Goal: Task Accomplishment & Management: Use online tool/utility

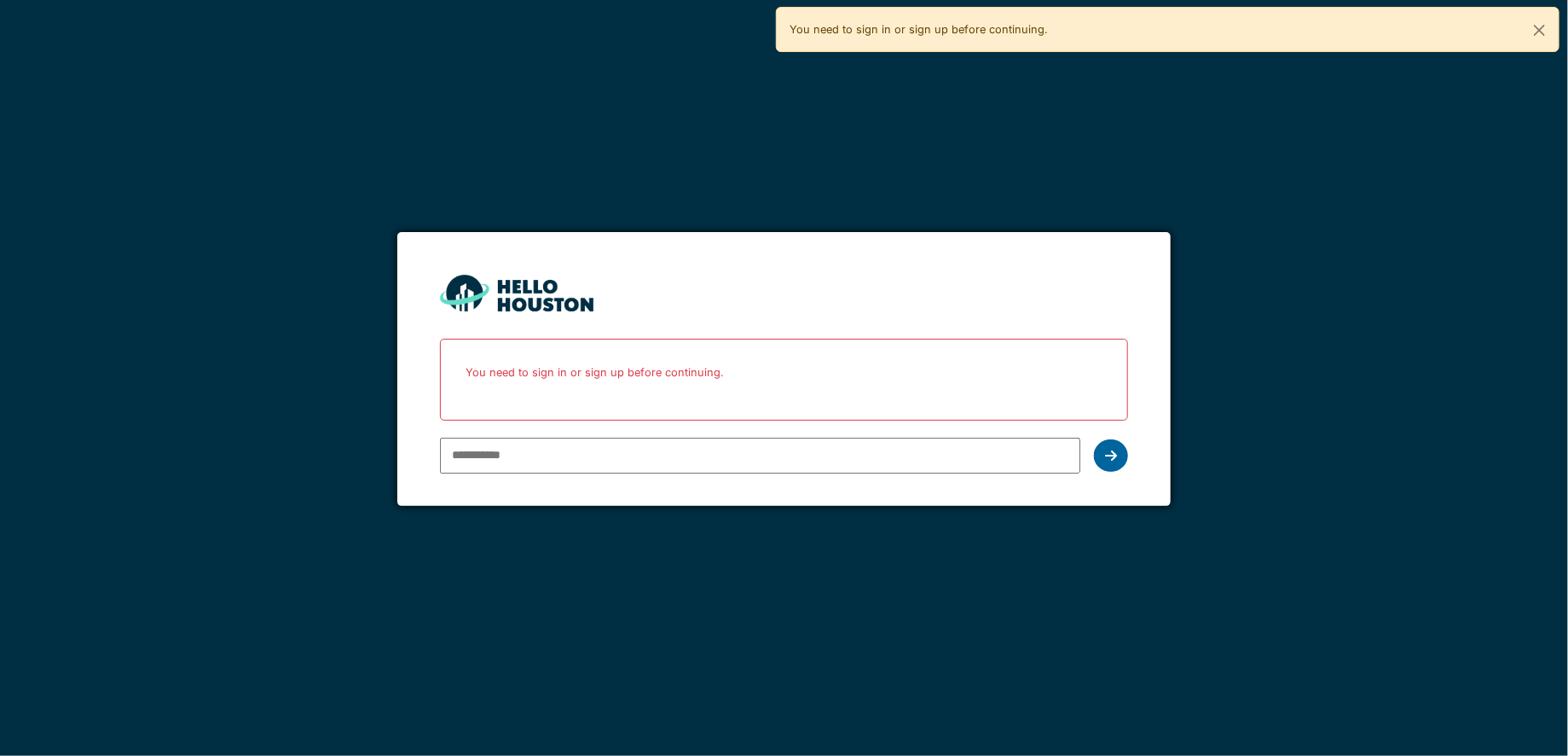
type input "**********"
click at [1104, 452] on icon at bounding box center [1110, 455] width 12 height 14
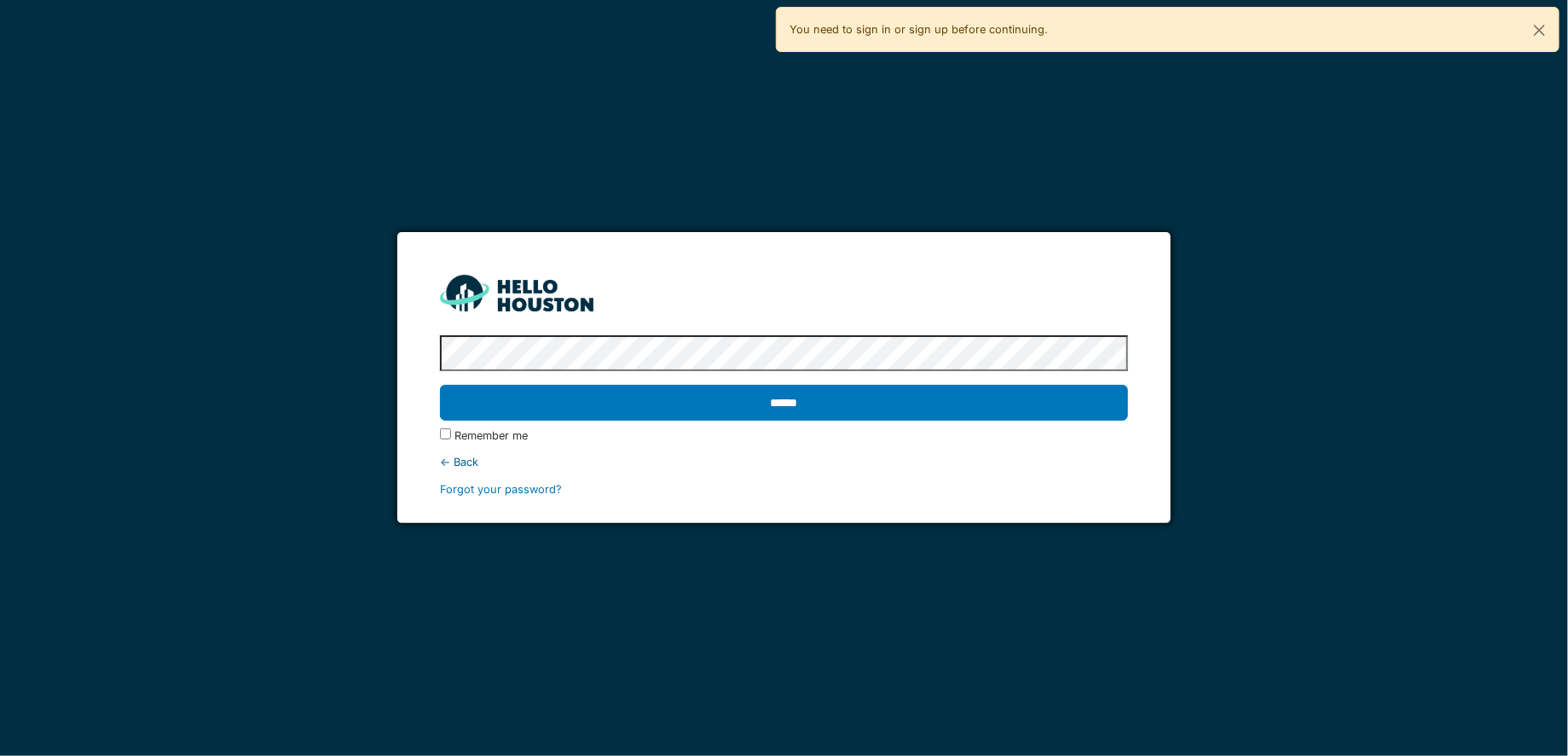
click at [735, 389] on input "******" at bounding box center [783, 402] width 688 height 36
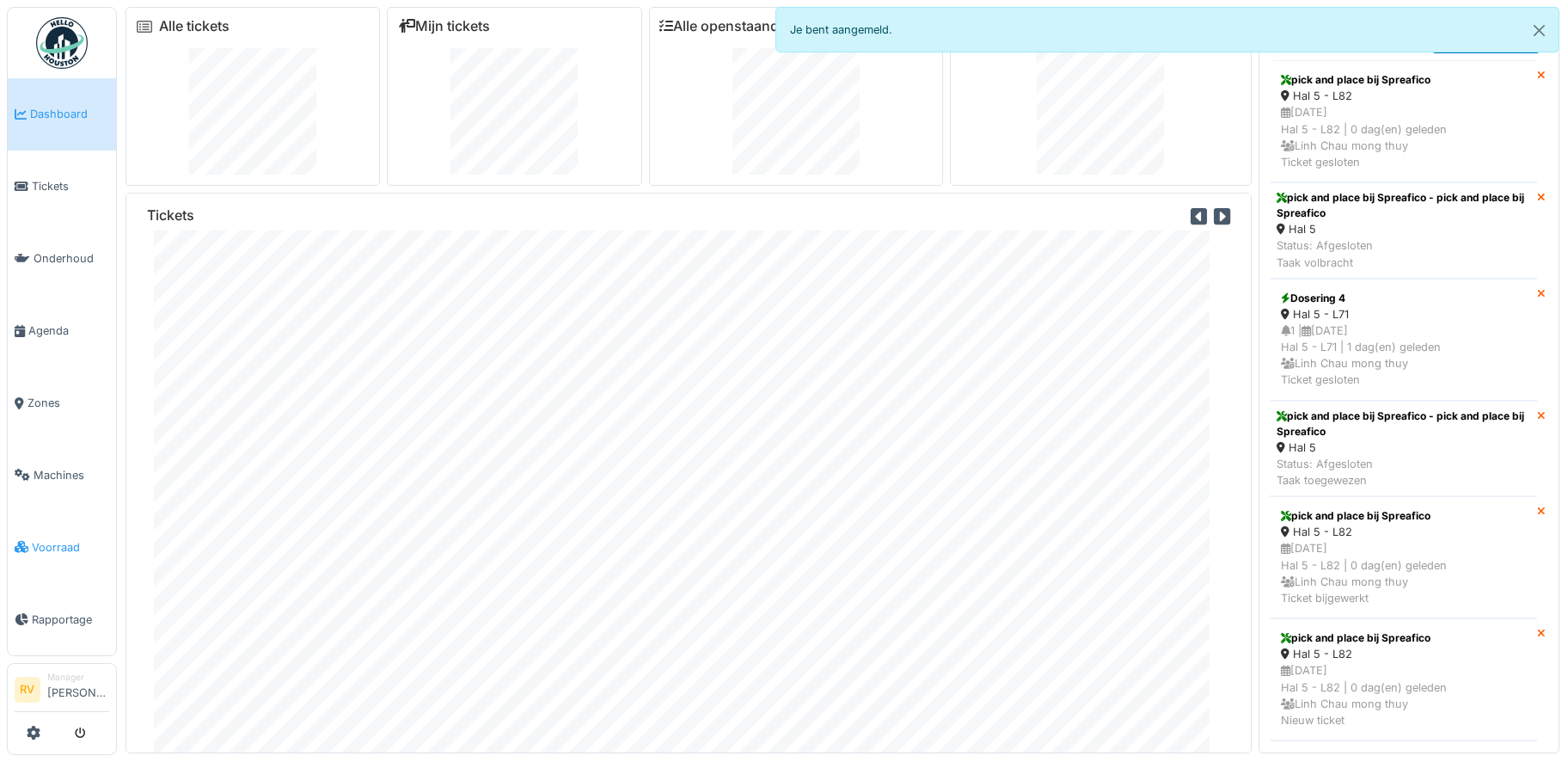
click at [59, 539] on span "Voorraad" at bounding box center [70, 547] width 78 height 17
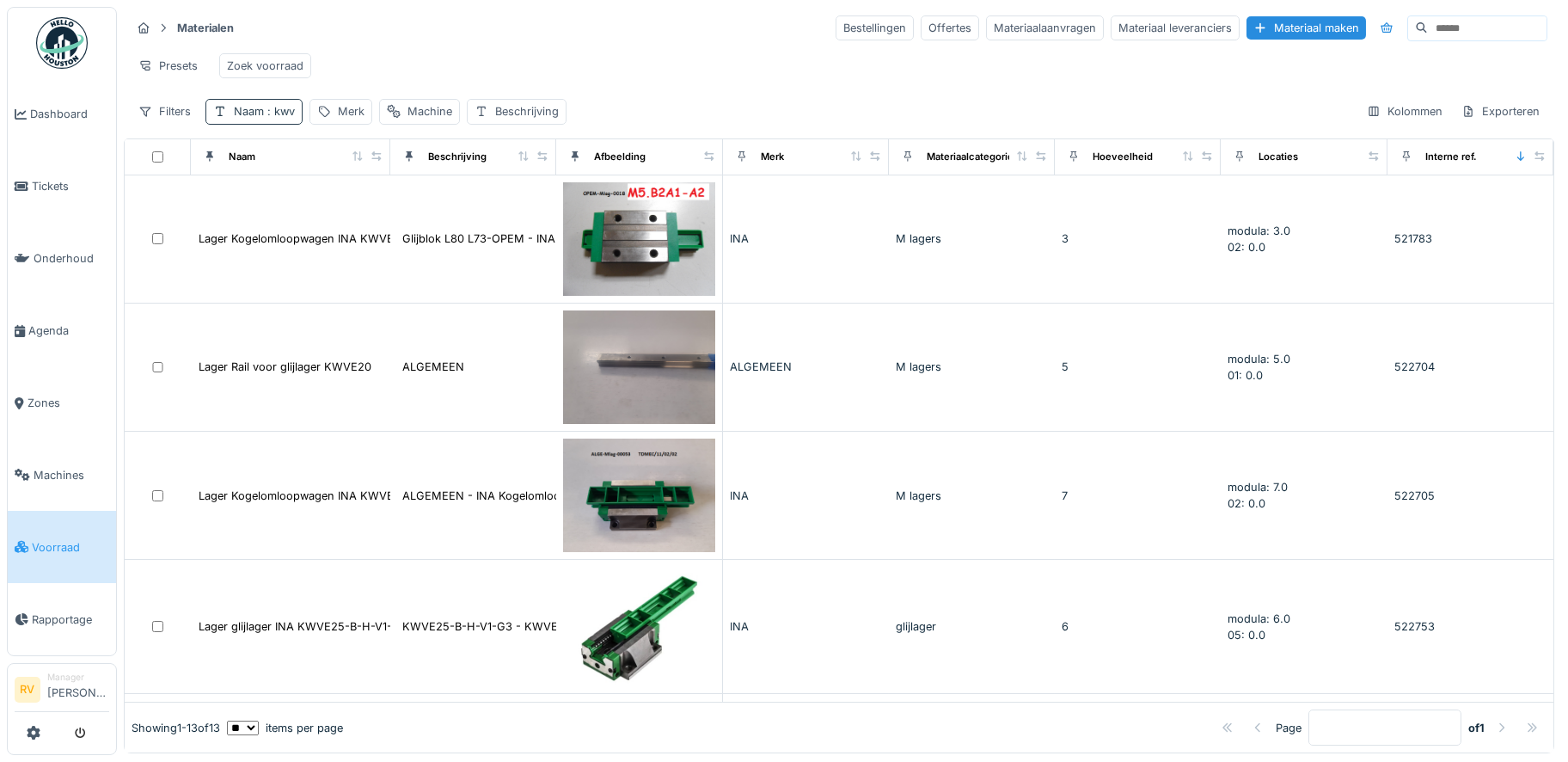
click at [284, 118] on span ": kwv" at bounding box center [279, 111] width 31 height 13
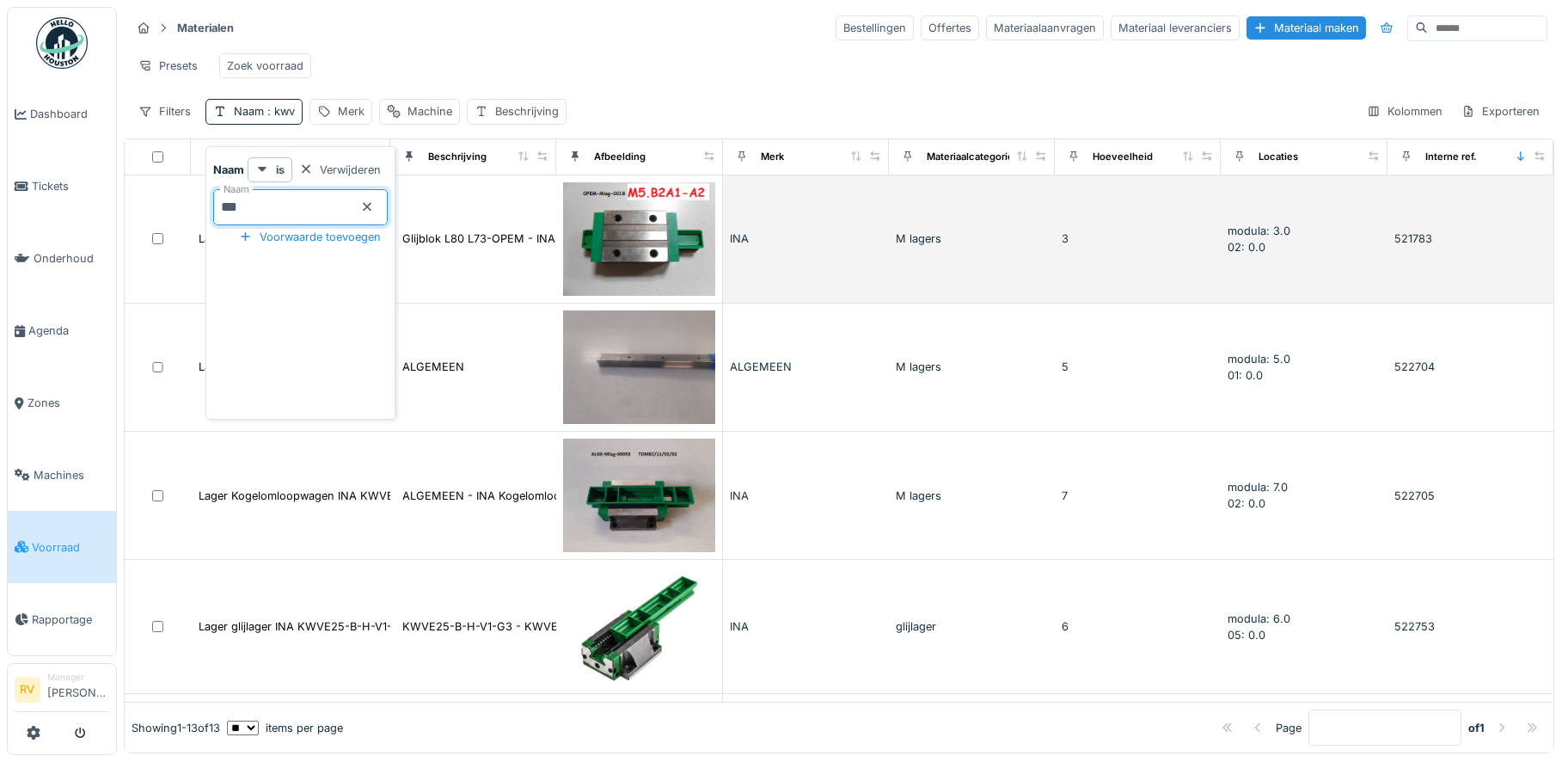
drag, startPoint x: 290, startPoint y: 211, endPoint x: 164, endPoint y: 206, distance: 126.1
click at [164, 206] on body "Dashboard Tickets Onderhoud [GEOGRAPHIC_DATA] Zones Machines Voorraad Rapportag…" at bounding box center [784, 381] width 1568 height 762
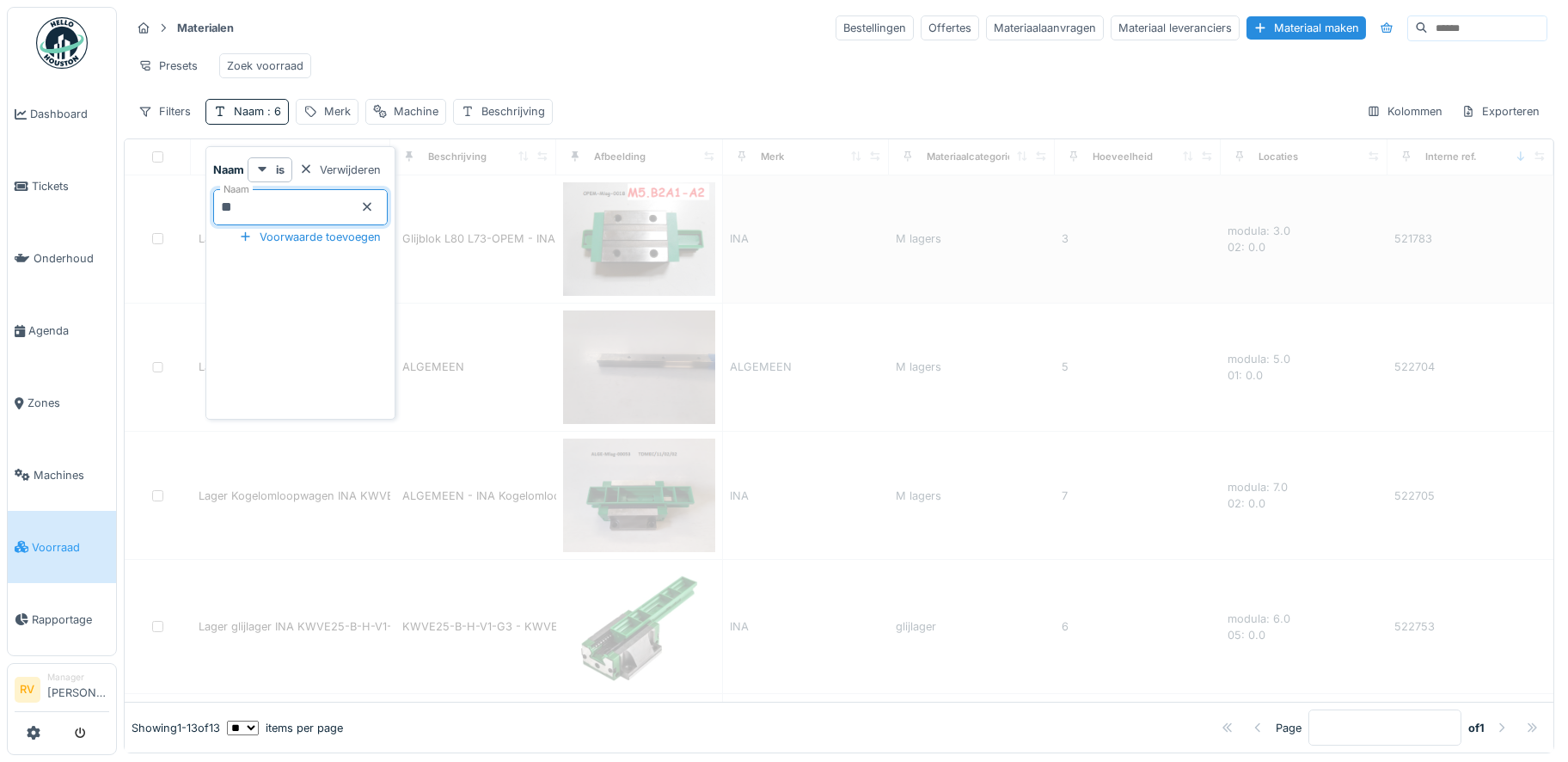
type input "***"
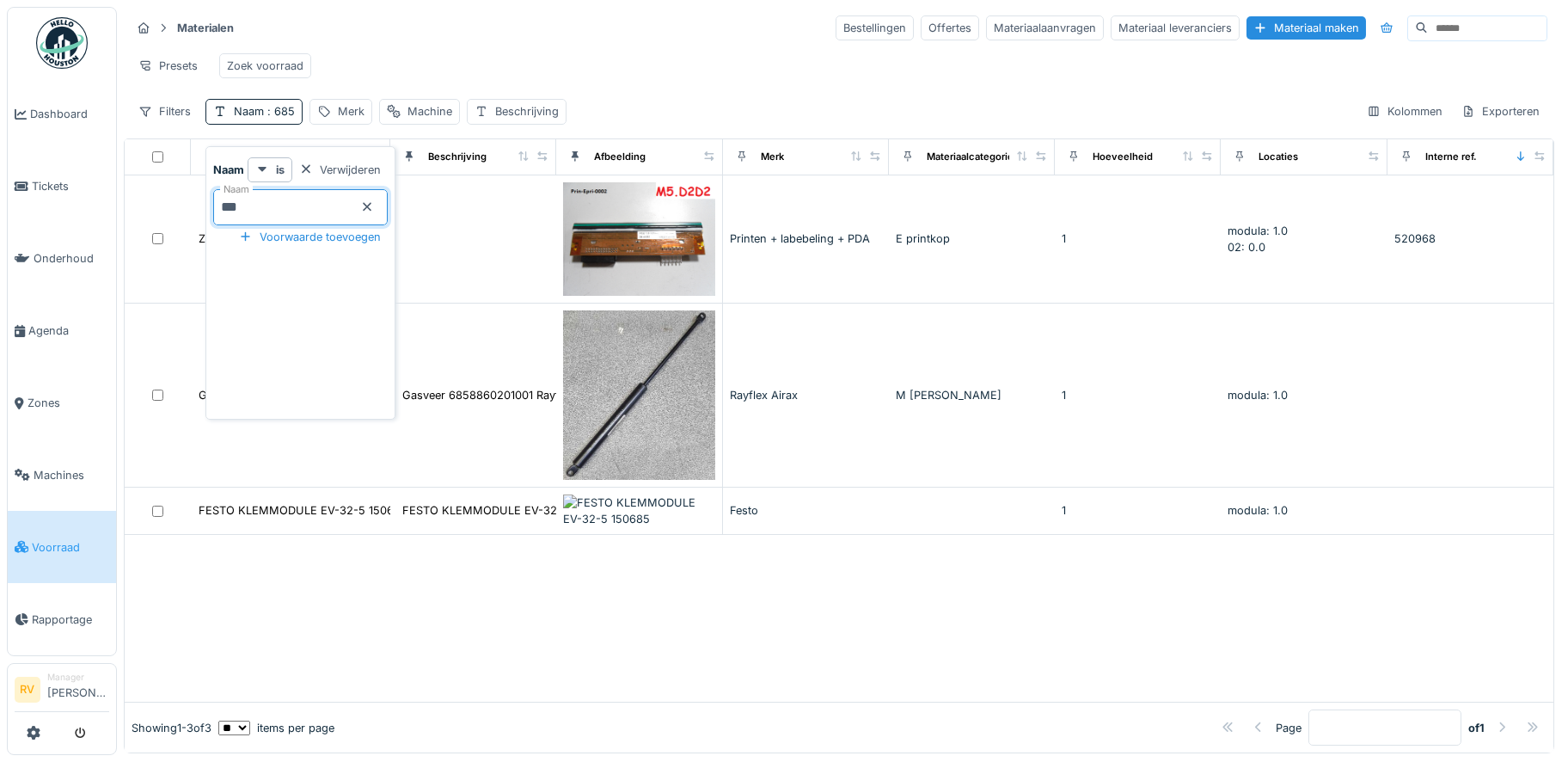
click at [656, 73] on div "Presets Zoek voorraad" at bounding box center [839, 66] width 1416 height 39
click at [269, 117] on div "Naam : 685" at bounding box center [265, 111] width 61 height 17
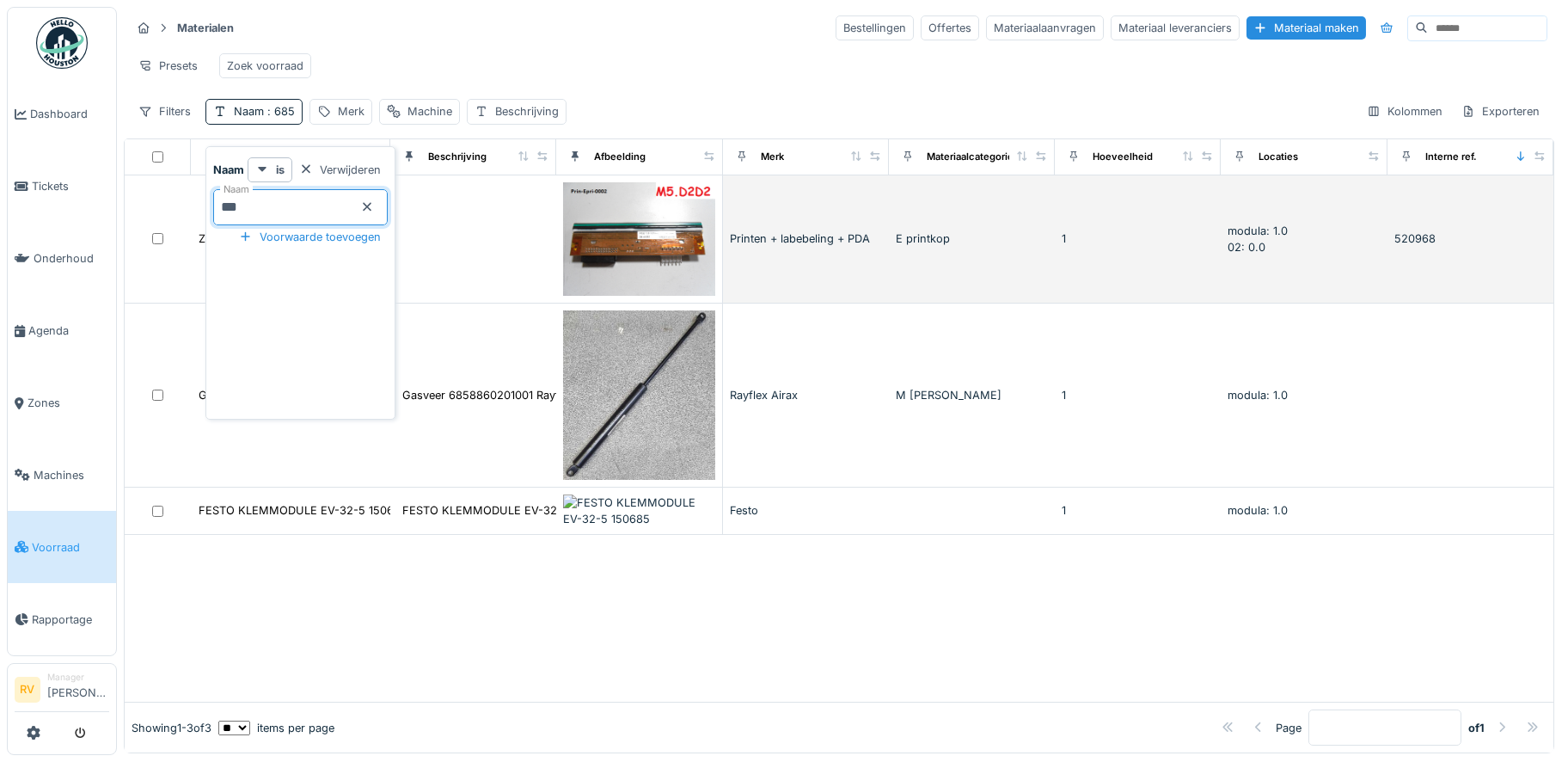
drag, startPoint x: 260, startPoint y: 206, endPoint x: 197, endPoint y: 211, distance: 63.2
click at [197, 211] on body "Dashboard Tickets Onderhoud [GEOGRAPHIC_DATA] Zones Machines Voorraad Rapportag…" at bounding box center [784, 381] width 1568 height 762
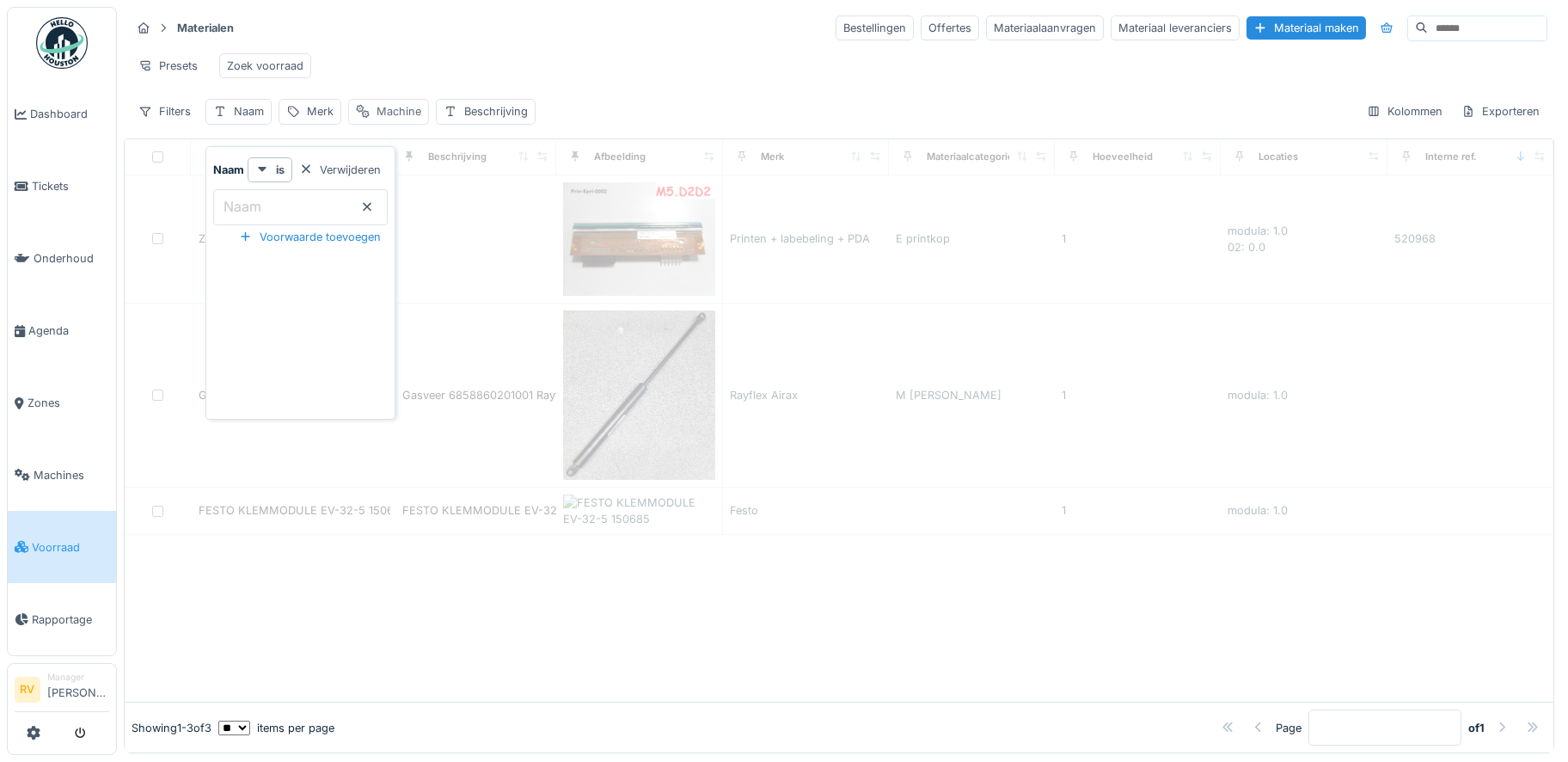
click at [383, 119] on div "Machine" at bounding box center [399, 111] width 44 height 17
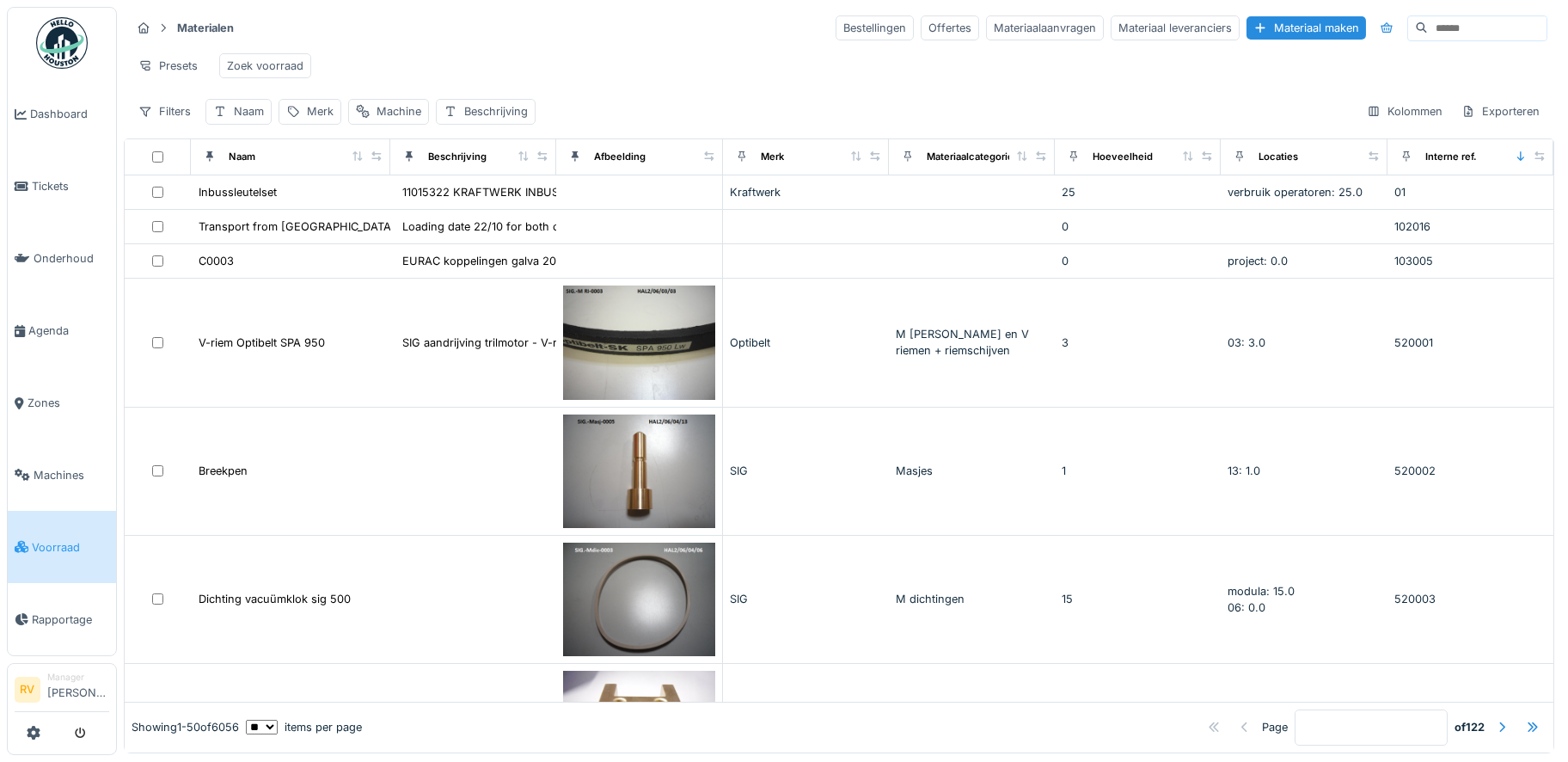
click at [370, 60] on div "Presets Zoek voorraad" at bounding box center [839, 66] width 1416 height 39
click at [482, 119] on div "Beschrijving" at bounding box center [495, 111] width 64 height 17
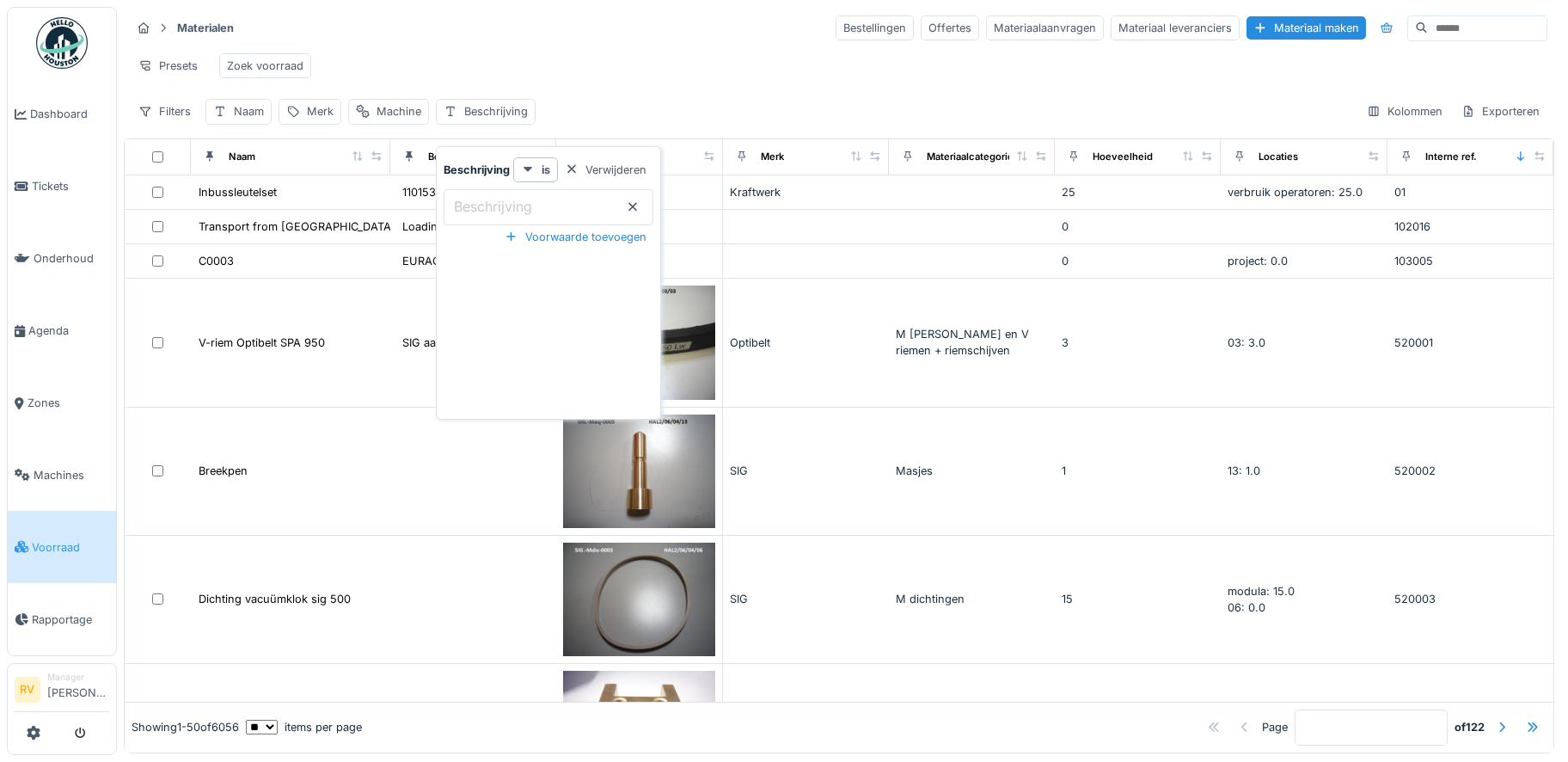
click at [487, 201] on label "Beschrijving" at bounding box center [493, 206] width 85 height 20
click at [487, 201] on input "Beschrijving" at bounding box center [548, 206] width 210 height 36
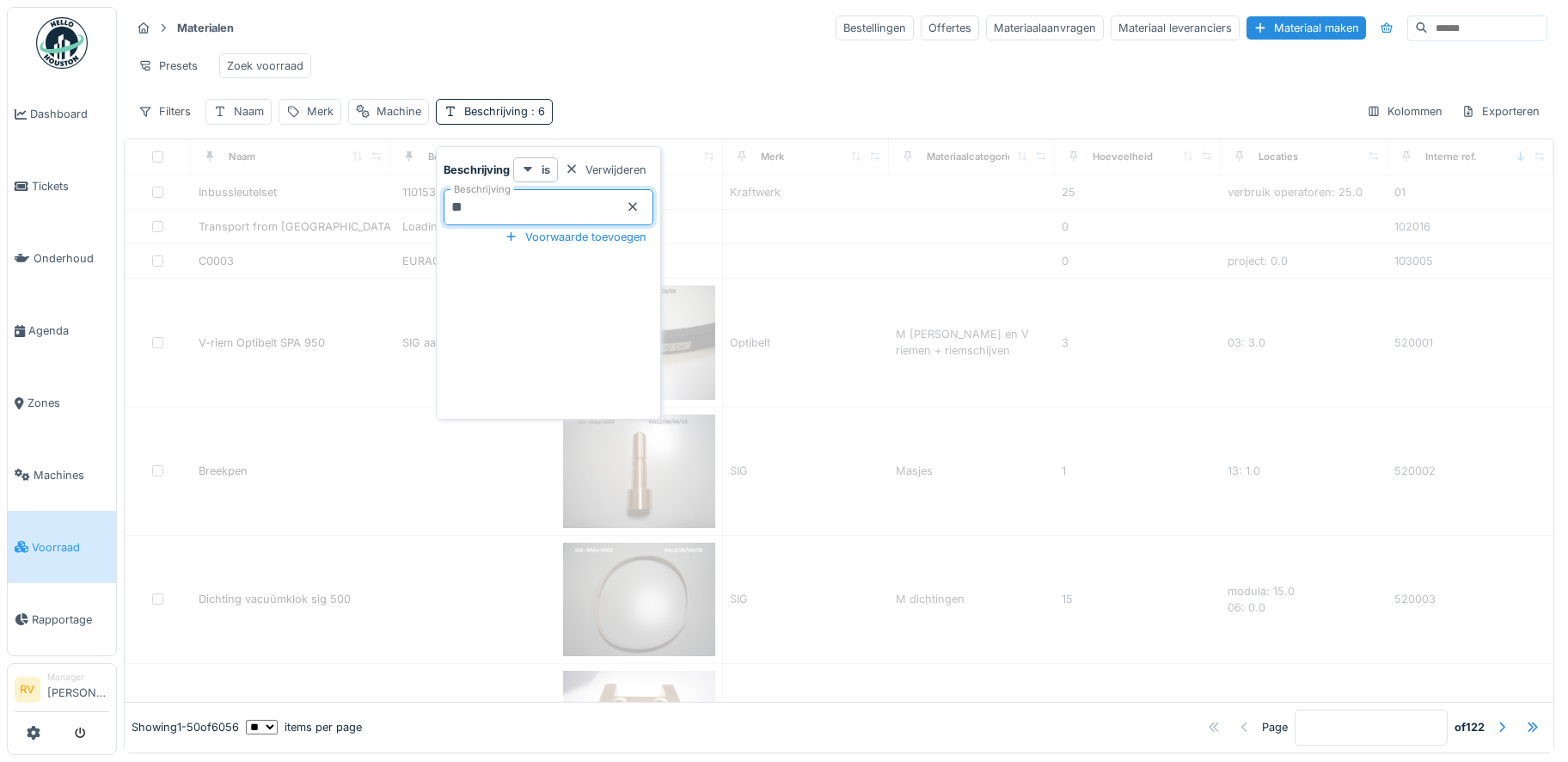
type input "***"
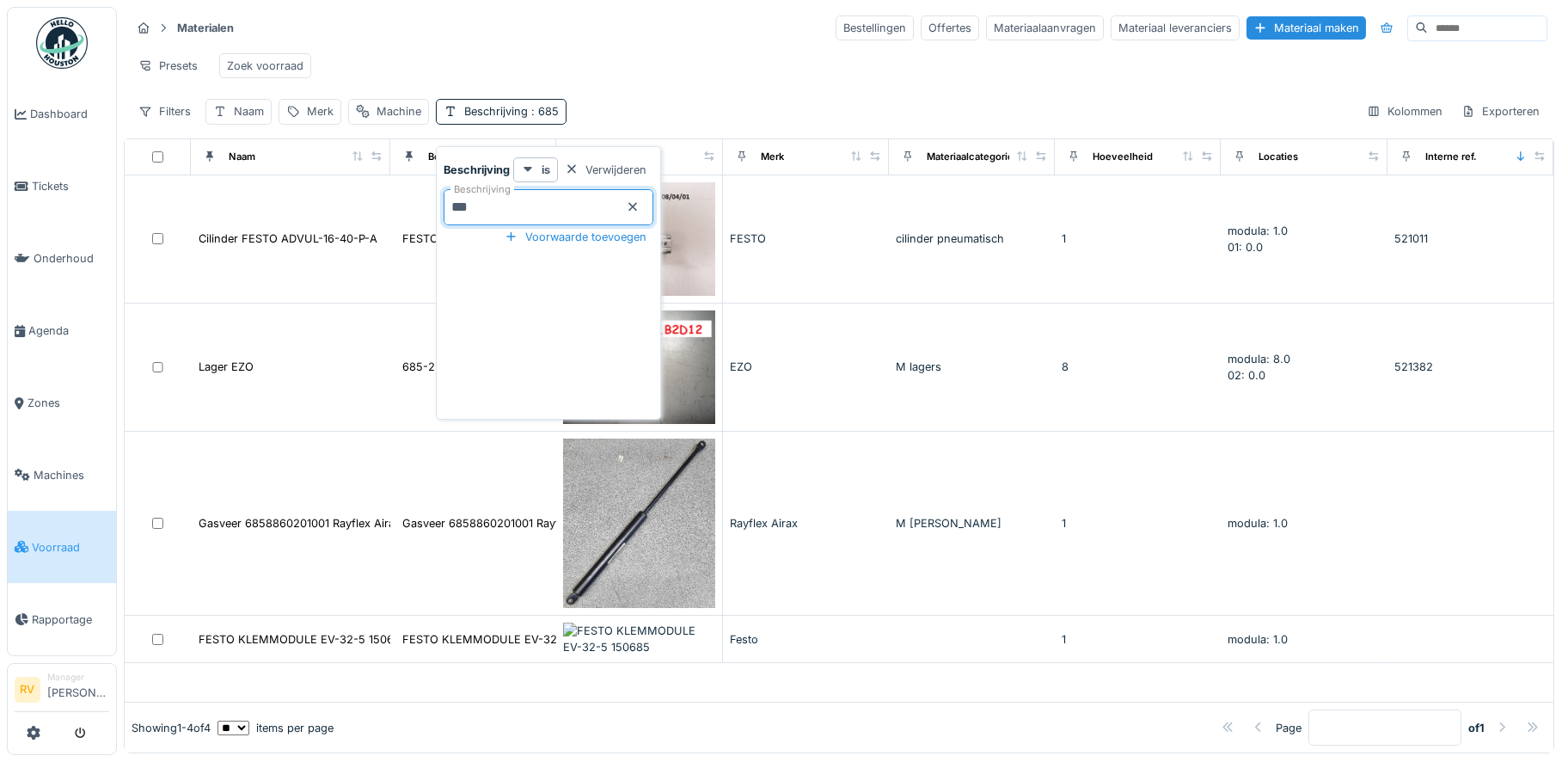
click at [644, 55] on div "Presets Zoek voorraad" at bounding box center [839, 66] width 1416 height 39
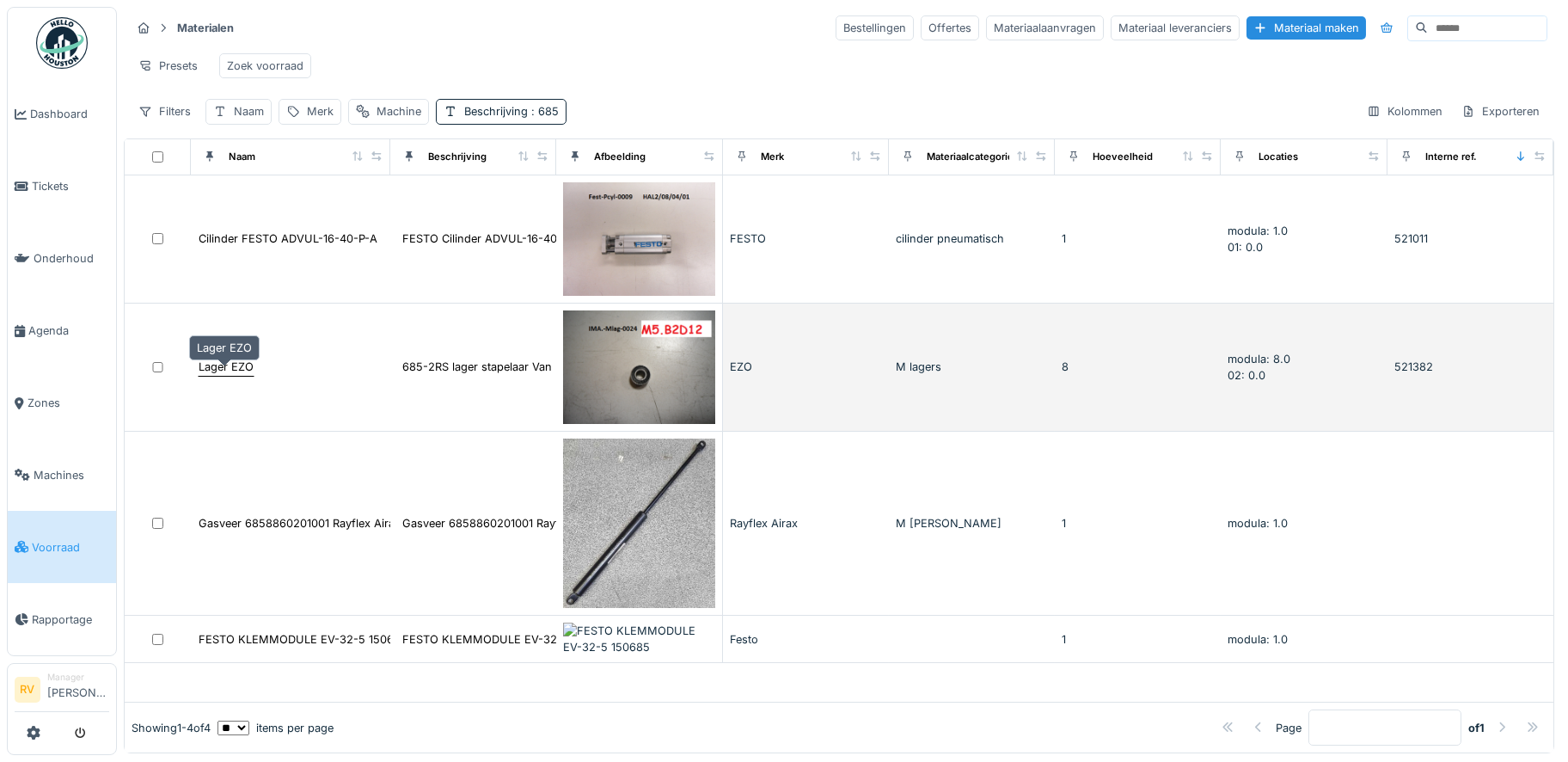
click at [241, 374] on div "Lager EZO" at bounding box center [226, 367] width 55 height 17
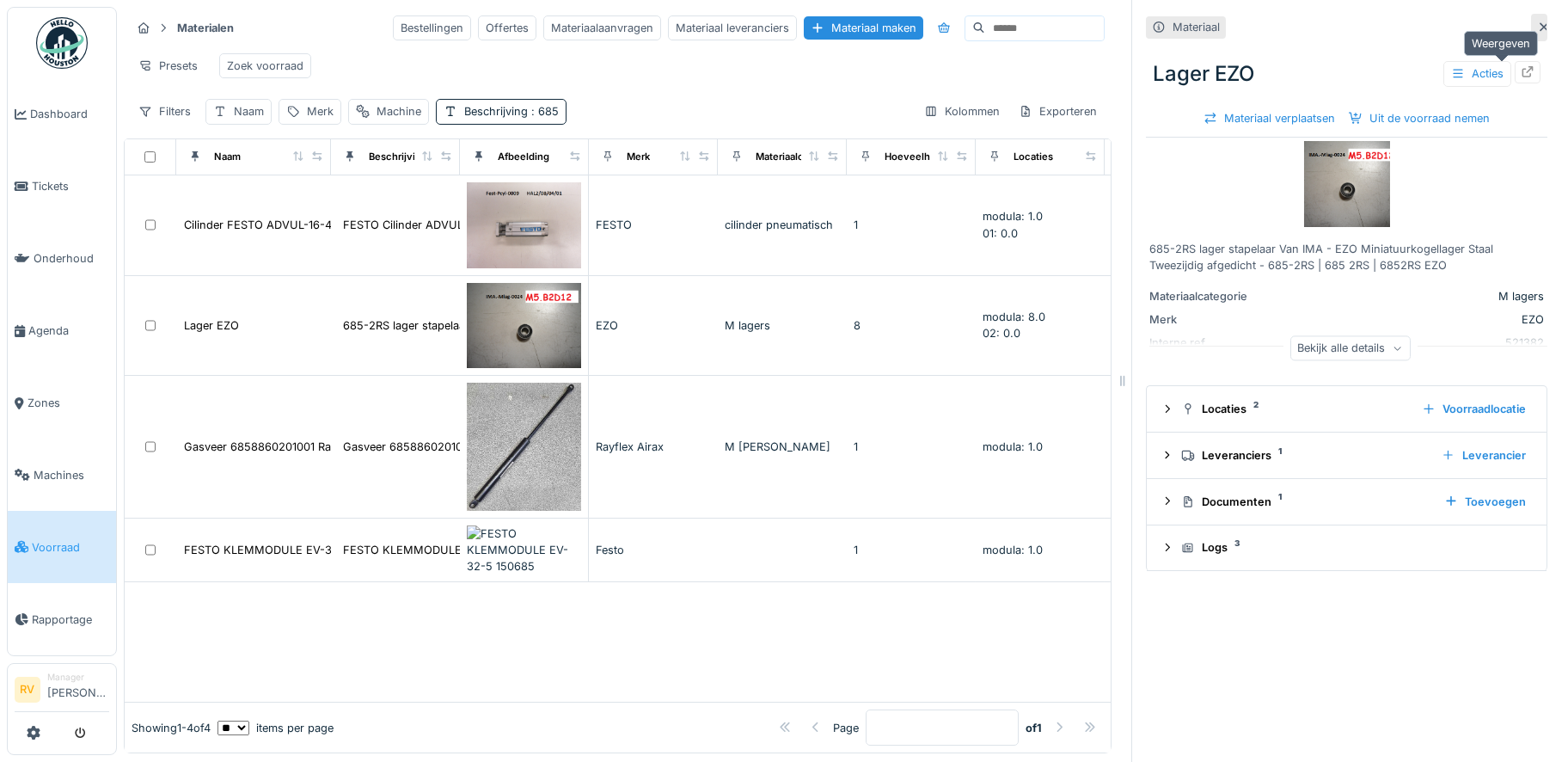
click at [1521, 72] on icon at bounding box center [1527, 72] width 14 height 11
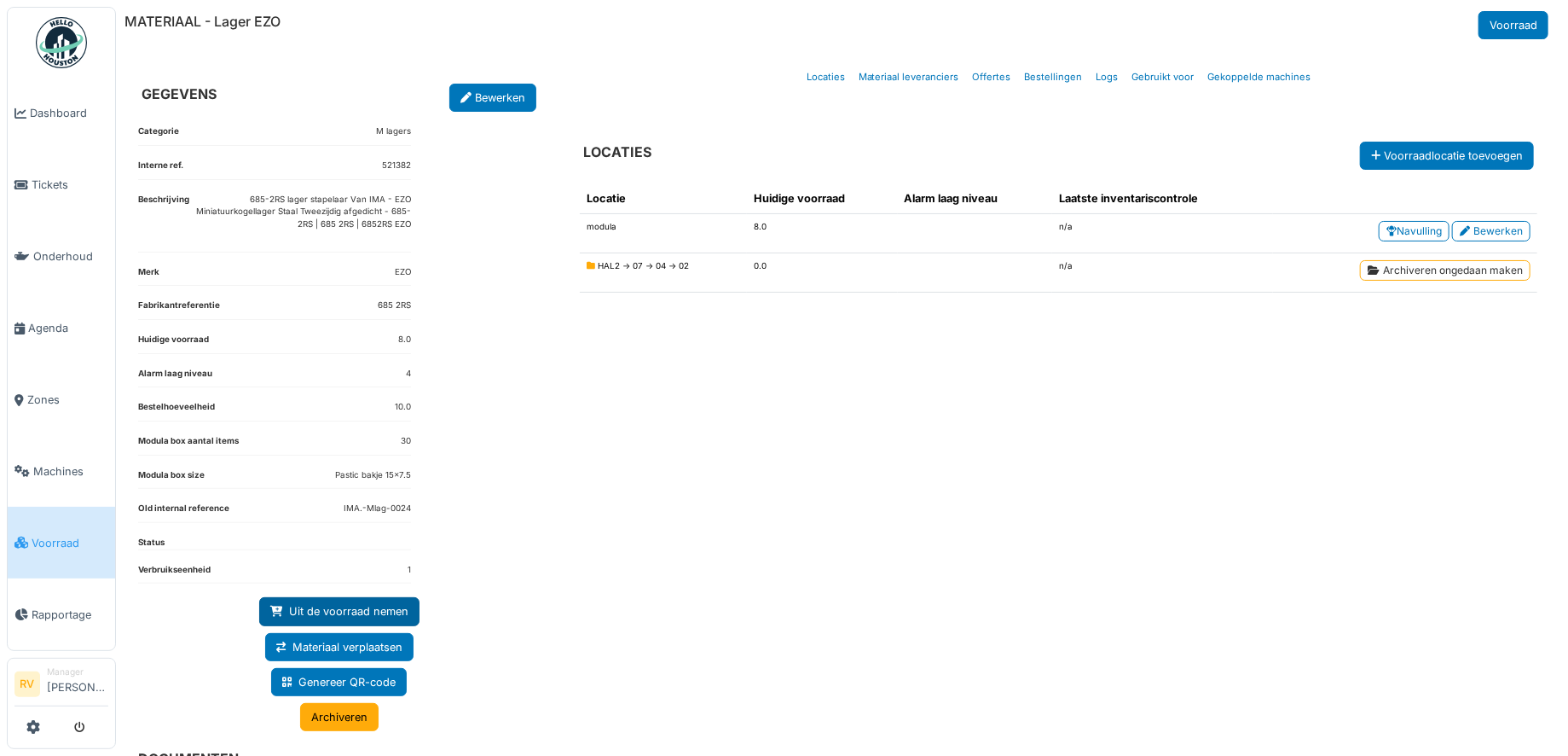
click at [353, 599] on link "Uit de voorraad nemen" at bounding box center [339, 611] width 161 height 28
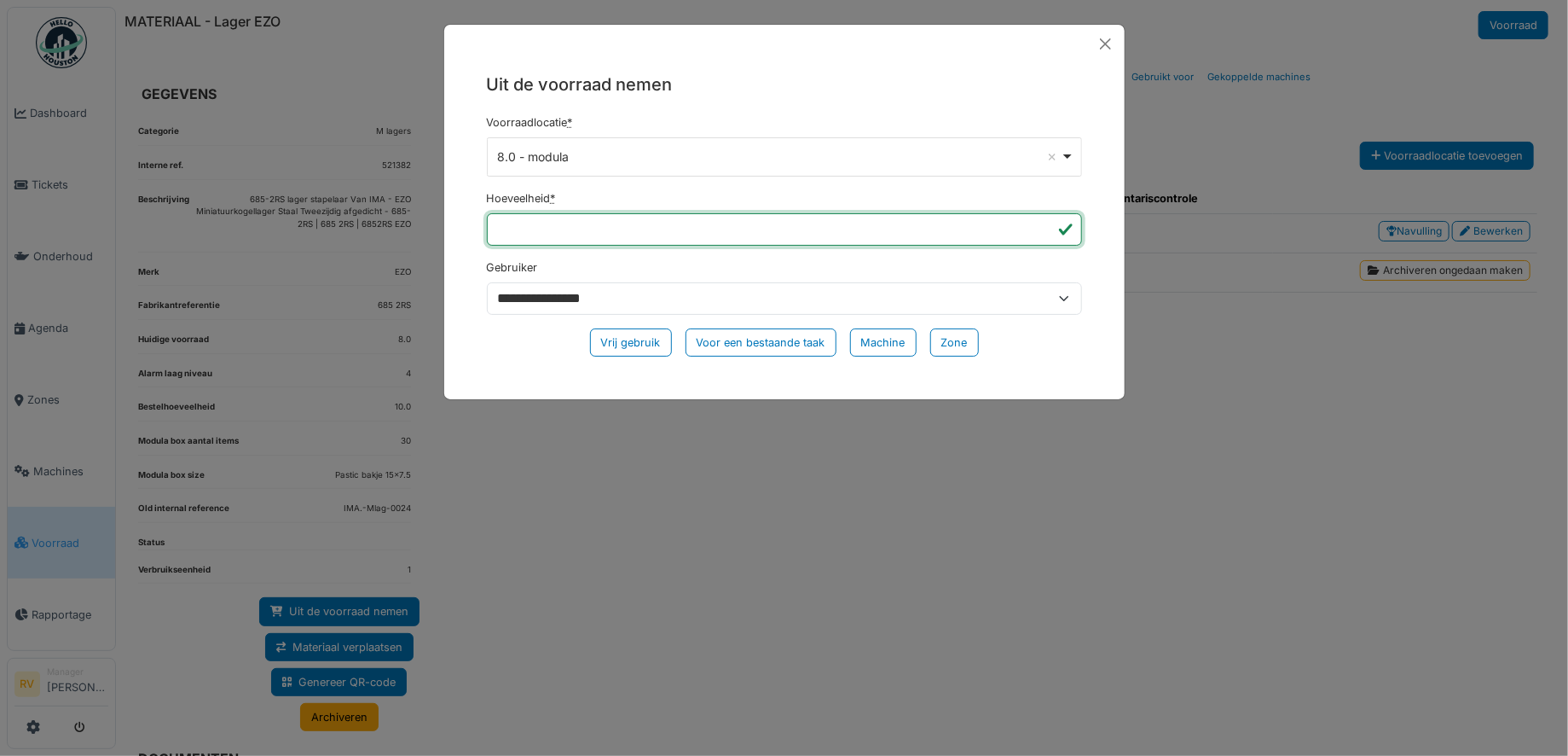
click at [551, 231] on input "*" at bounding box center [784, 229] width 595 height 32
click at [1043, 228] on input "*" at bounding box center [784, 229] width 595 height 32
type input "*"
click at [1043, 228] on input "*" at bounding box center [784, 229] width 595 height 32
click at [641, 347] on div "Vrij gebruik" at bounding box center [631, 343] width 82 height 28
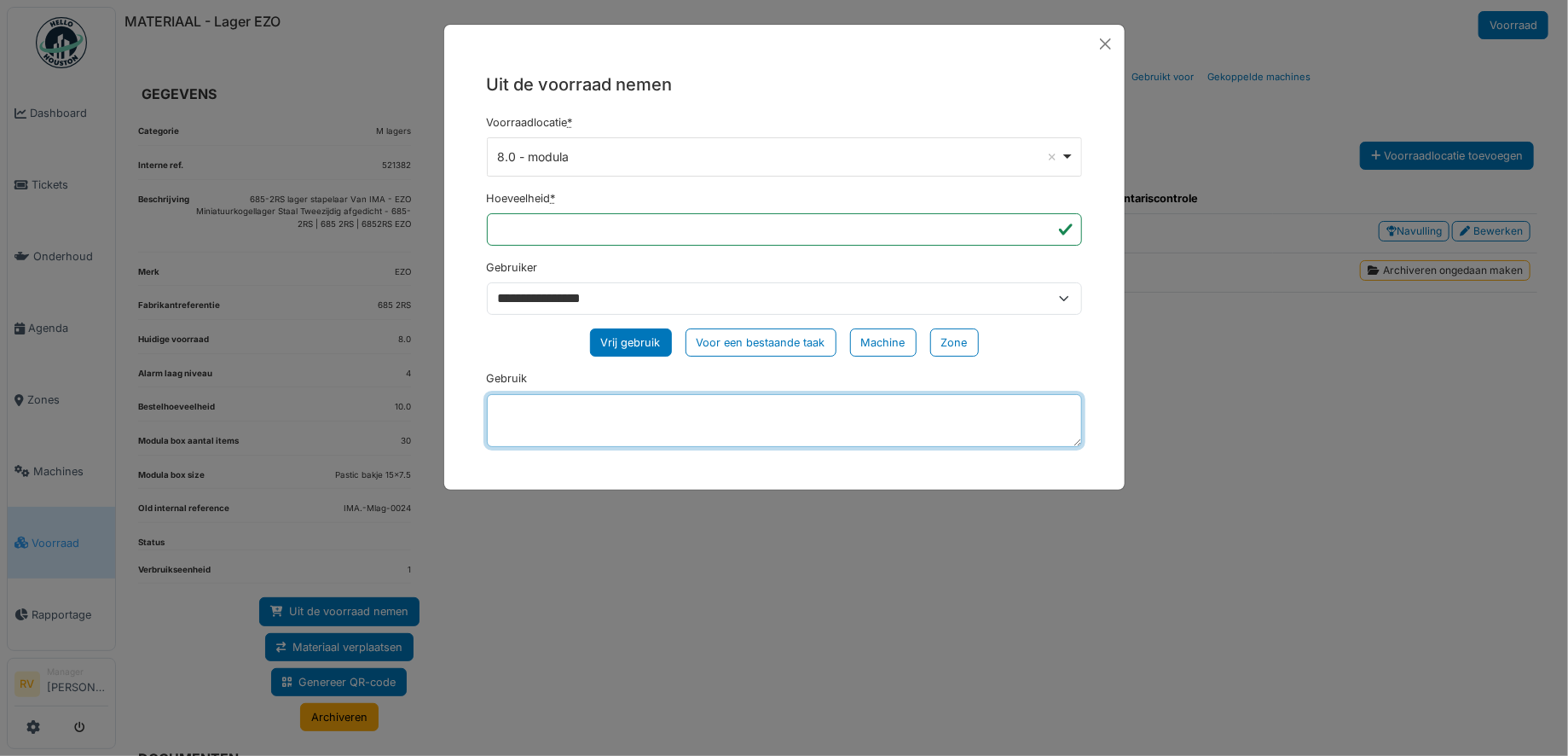
click at [546, 420] on textarea "Gebruik" at bounding box center [784, 421] width 595 height 53
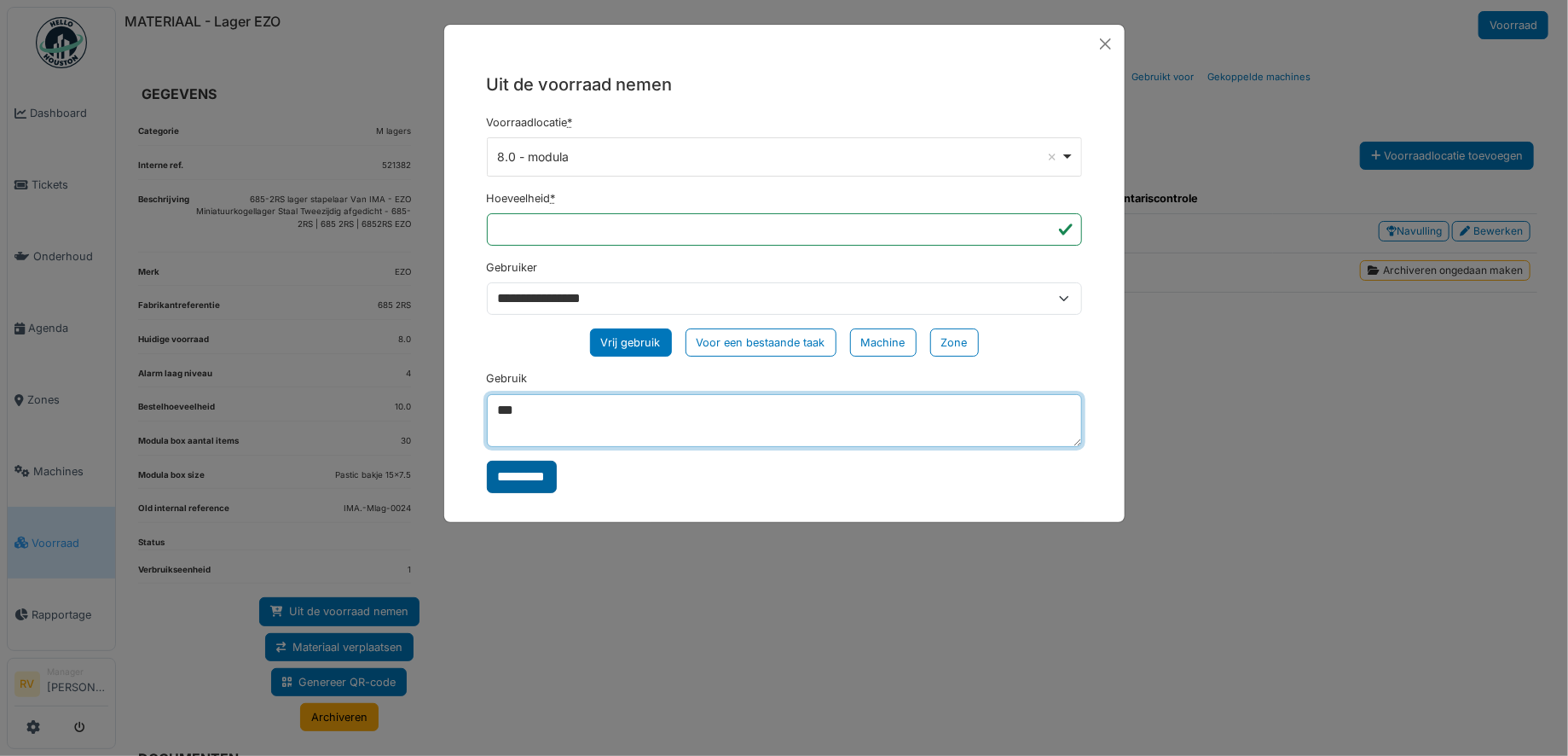
type textarea "***"
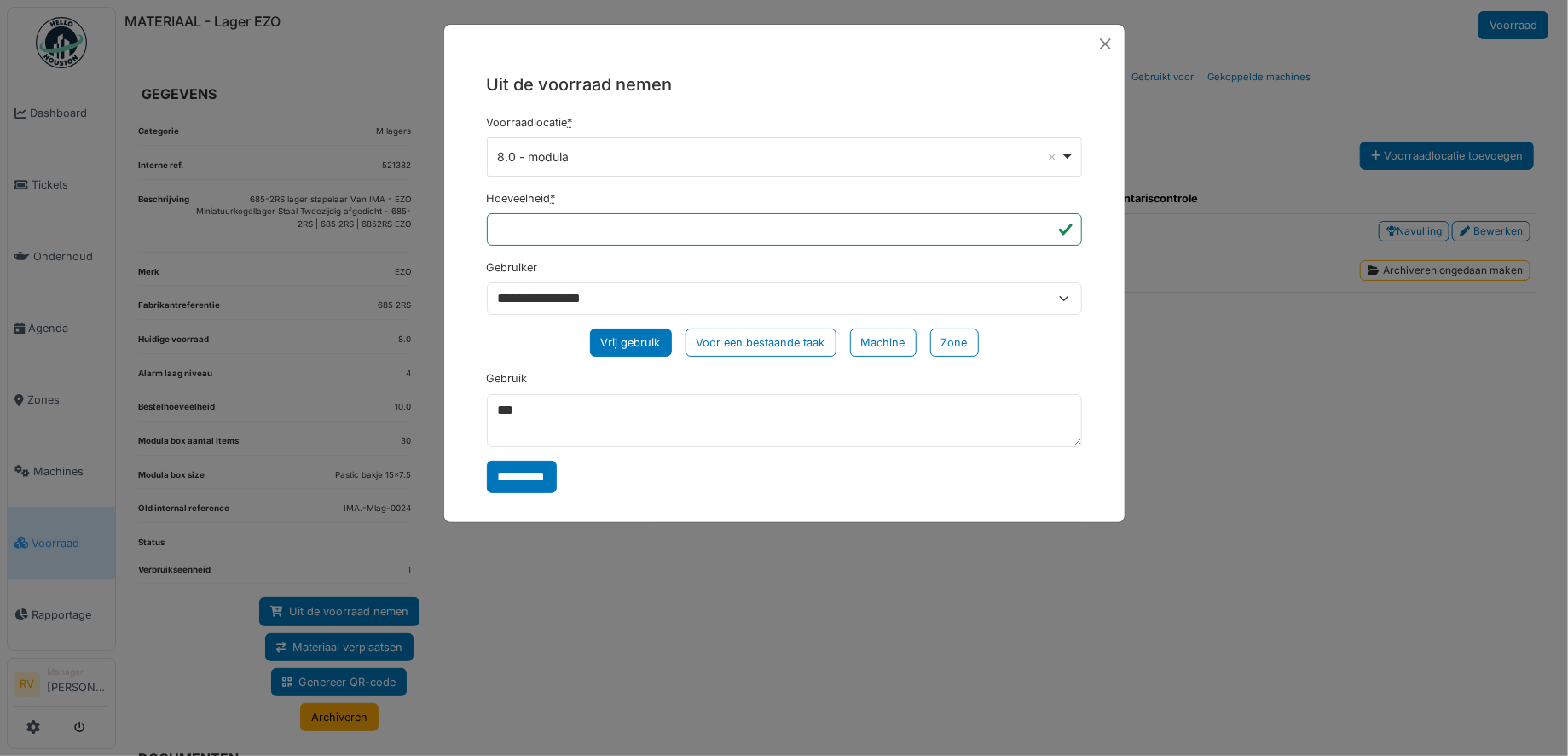
drag, startPoint x: 549, startPoint y: 465, endPoint x: 576, endPoint y: 475, distance: 28.8
click at [549, 466] on input "*********" at bounding box center [521, 476] width 70 height 32
